Goal: Task Accomplishment & Management: Use online tool/utility

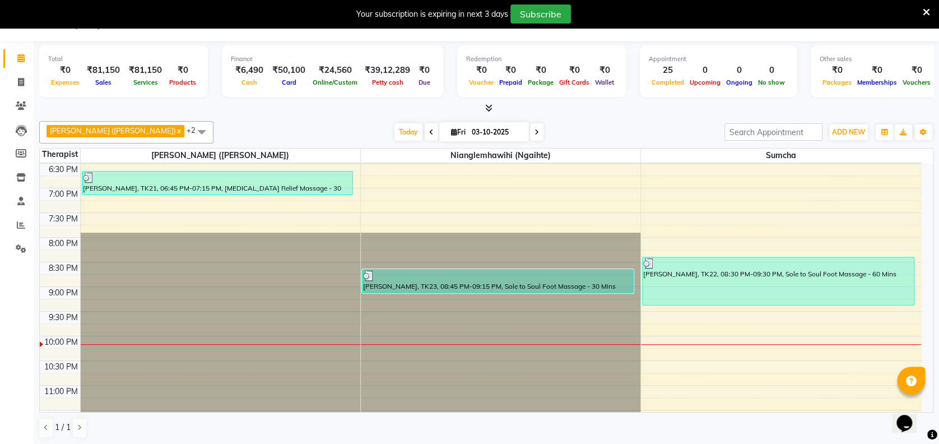
scroll to position [935, 0]
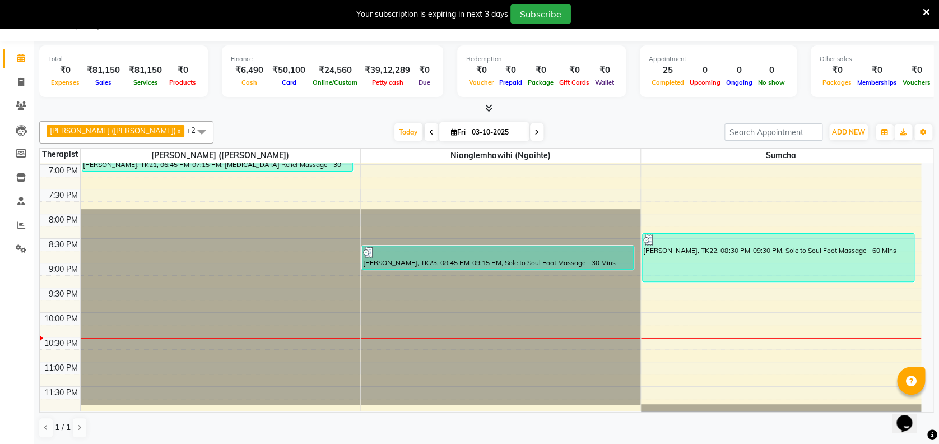
click at [197, 122] on div "[PERSON_NAME] ([PERSON_NAME]) x Nianglemhawihi (Ngaihte) x Sumcha x +2 Select A…" at bounding box center [486, 132] width 894 height 22
click at [190, 129] on span at bounding box center [201, 131] width 22 height 21
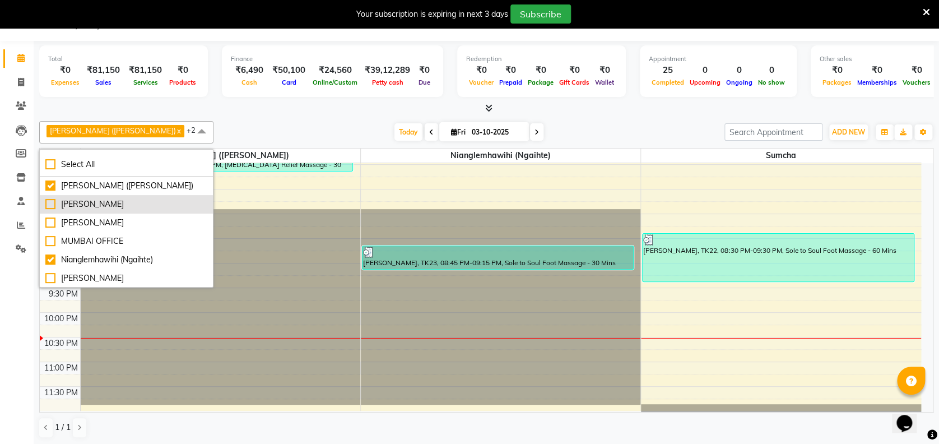
click at [49, 201] on div "[PERSON_NAME]" at bounding box center [126, 204] width 162 height 12
checkbox input "true"
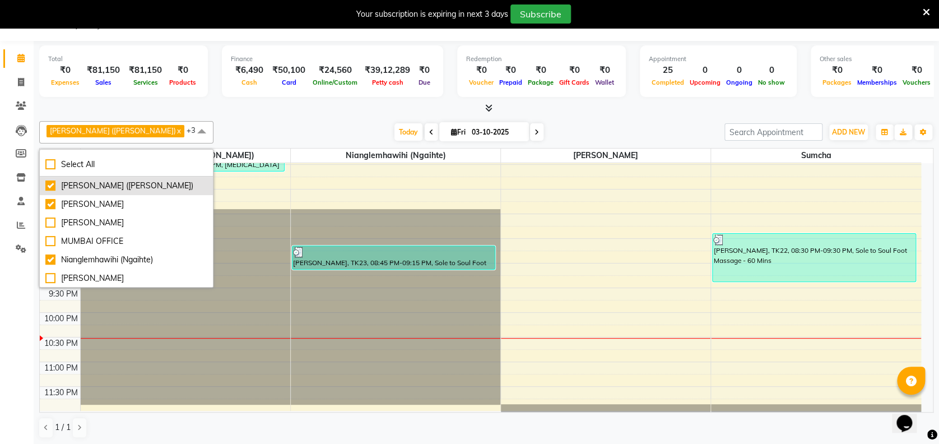
click at [50, 184] on div "[PERSON_NAME] ([PERSON_NAME])" at bounding box center [126, 186] width 162 height 12
checkbox input "false"
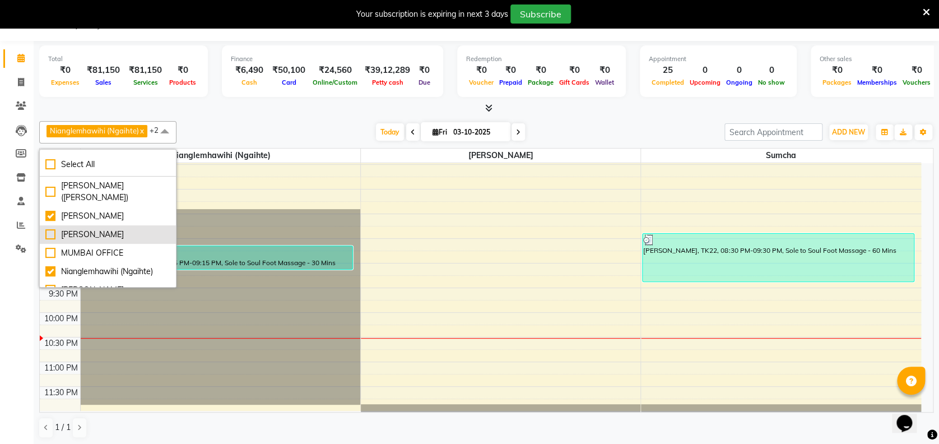
click at [49, 231] on div "[PERSON_NAME]" at bounding box center [107, 235] width 125 height 12
checkbox input "true"
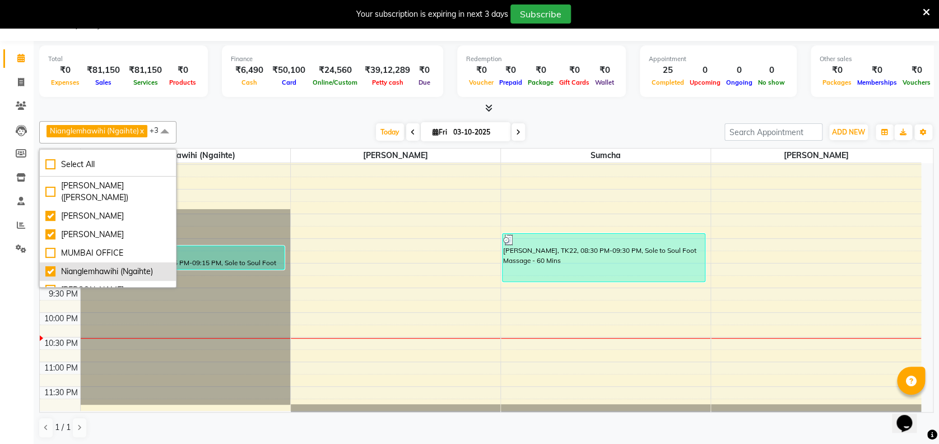
click at [50, 266] on div "Nianglemhawihi (Ngaihte)" at bounding box center [107, 272] width 125 height 12
checkbox input "false"
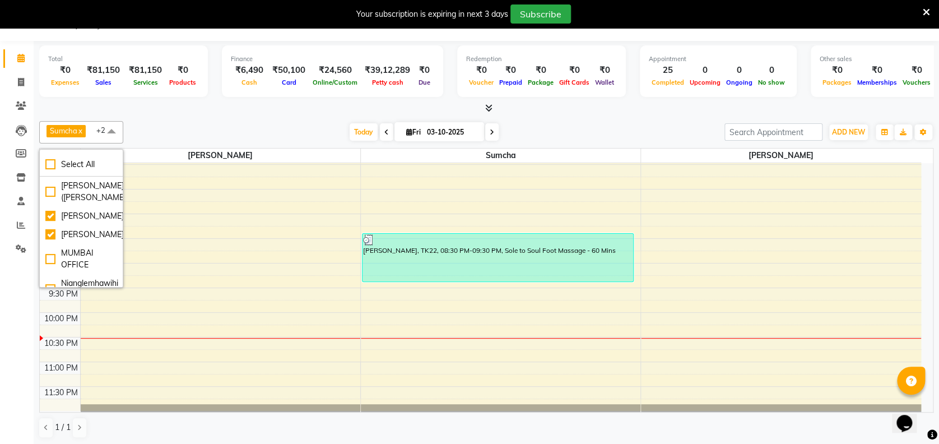
click at [115, 132] on span at bounding box center [111, 131] width 22 height 21
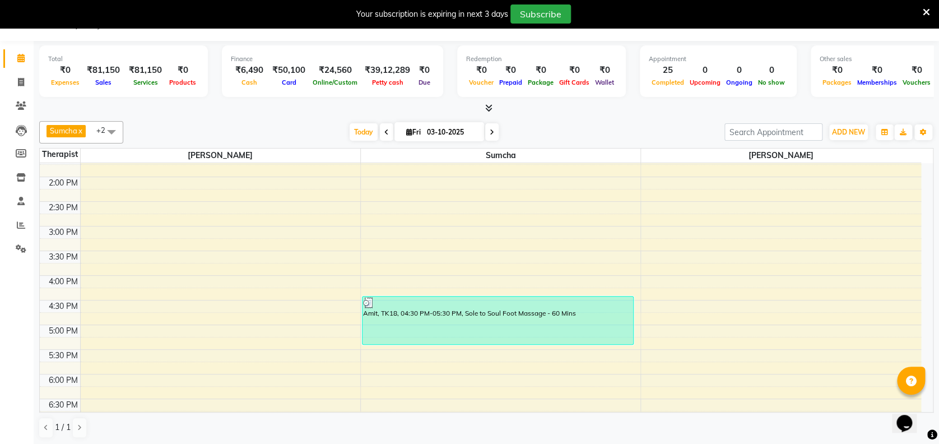
scroll to position [659, 0]
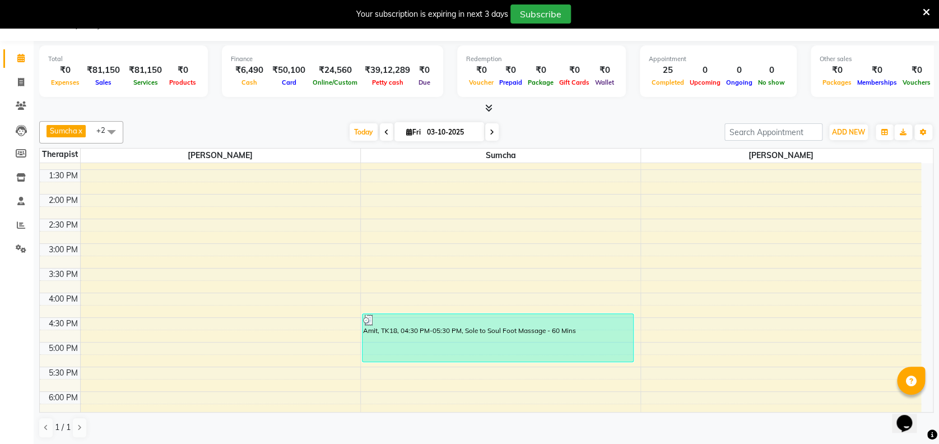
click at [115, 132] on span at bounding box center [111, 131] width 22 height 21
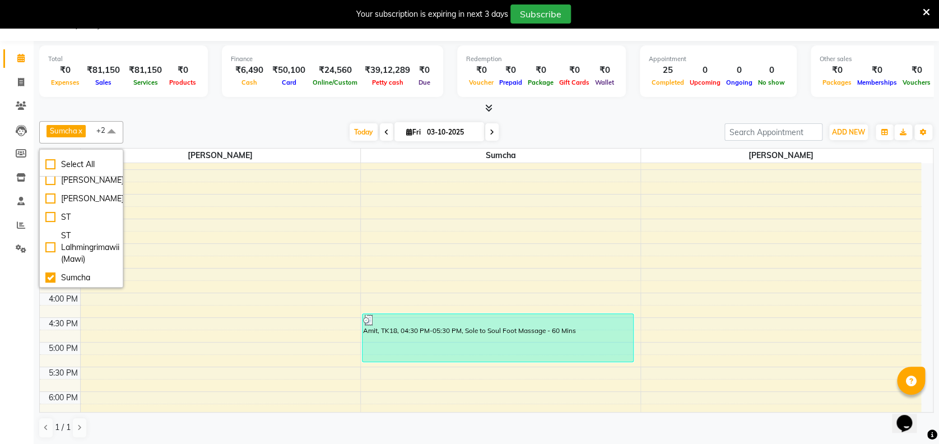
scroll to position [192, 0]
click at [46, 272] on div "Sumcha" at bounding box center [81, 278] width 72 height 12
checkbox input "false"
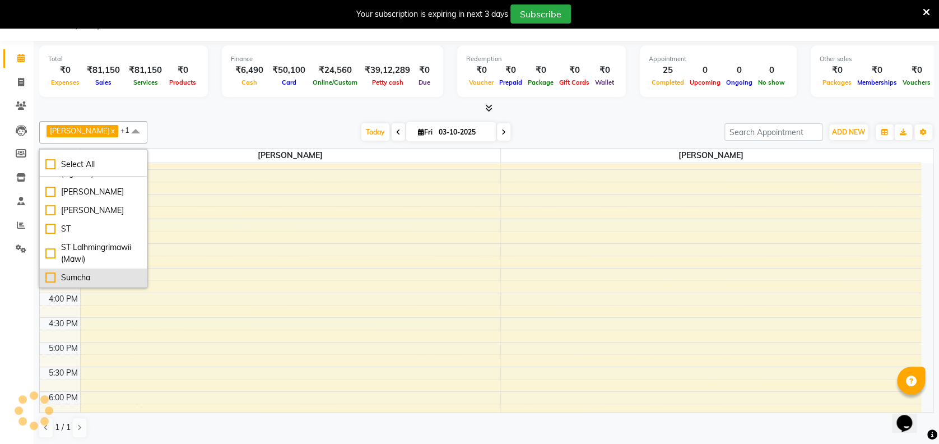
scroll to position [157, 0]
click at [139, 129] on span at bounding box center [135, 131] width 22 height 21
